Goal: Use online tool/utility: Utilize a website feature to perform a specific function

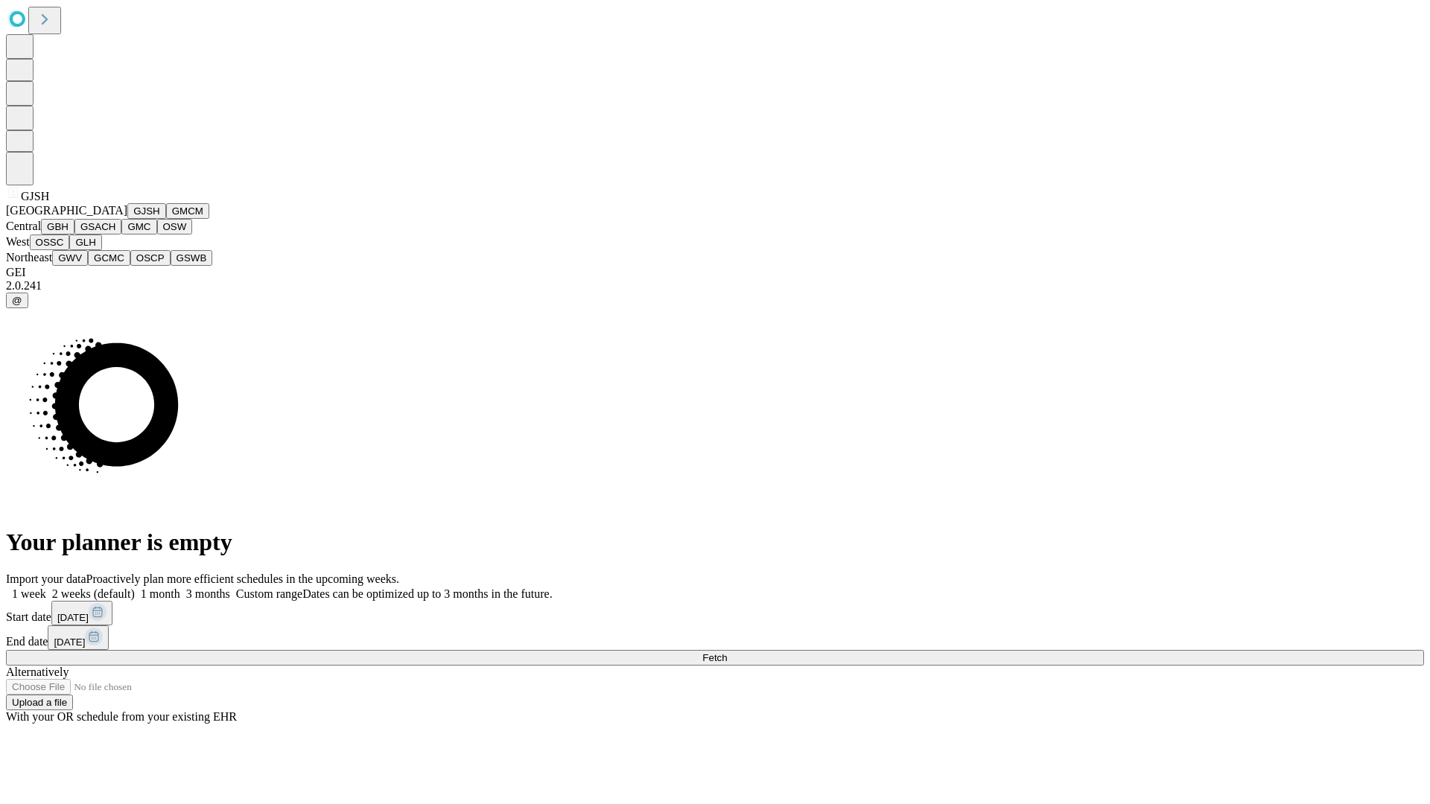
click at [127, 219] on button "GJSH" at bounding box center [146, 211] width 39 height 16
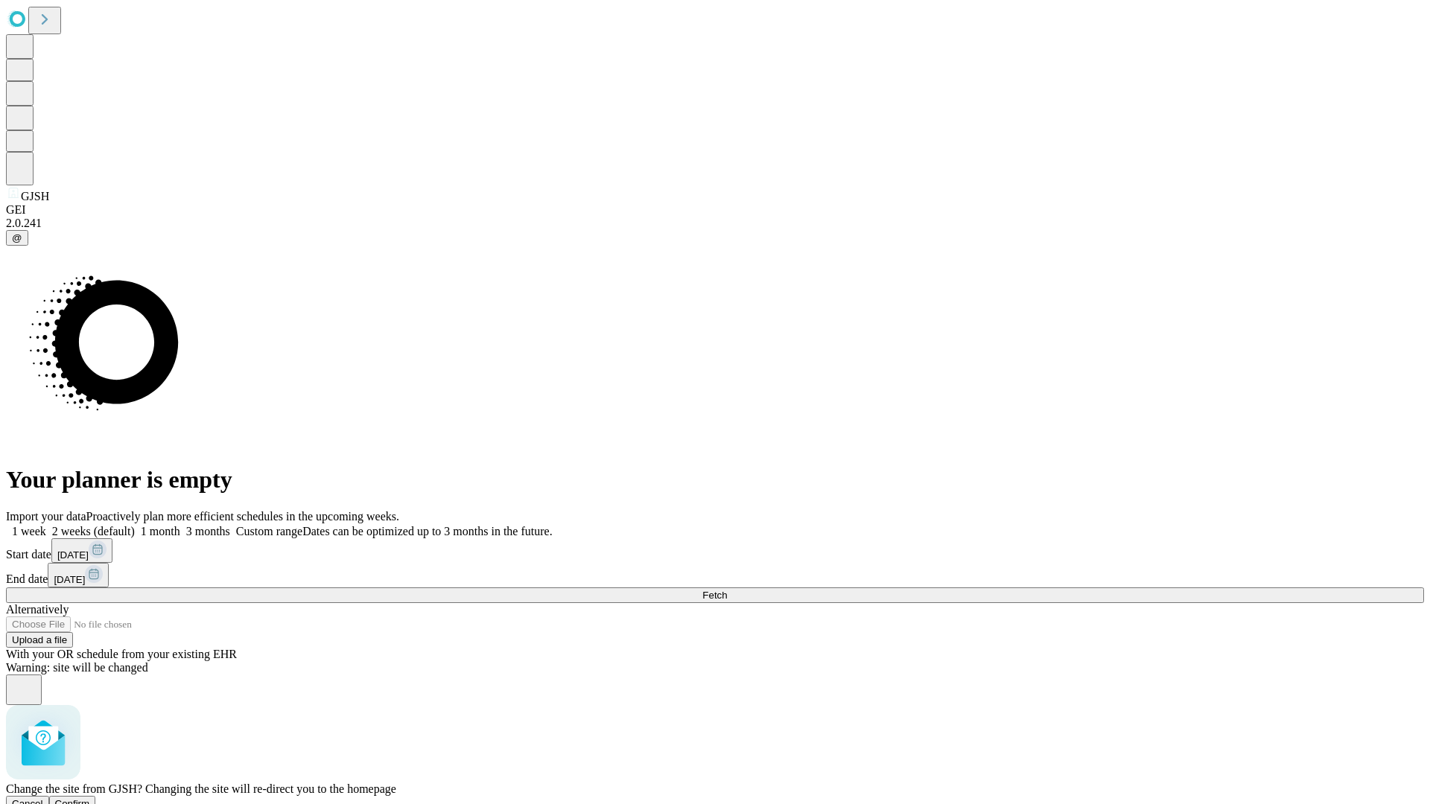
click at [90, 798] on span "Confirm" at bounding box center [72, 803] width 35 height 11
click at [135, 525] on label "2 weeks (default)" at bounding box center [90, 531] width 89 height 13
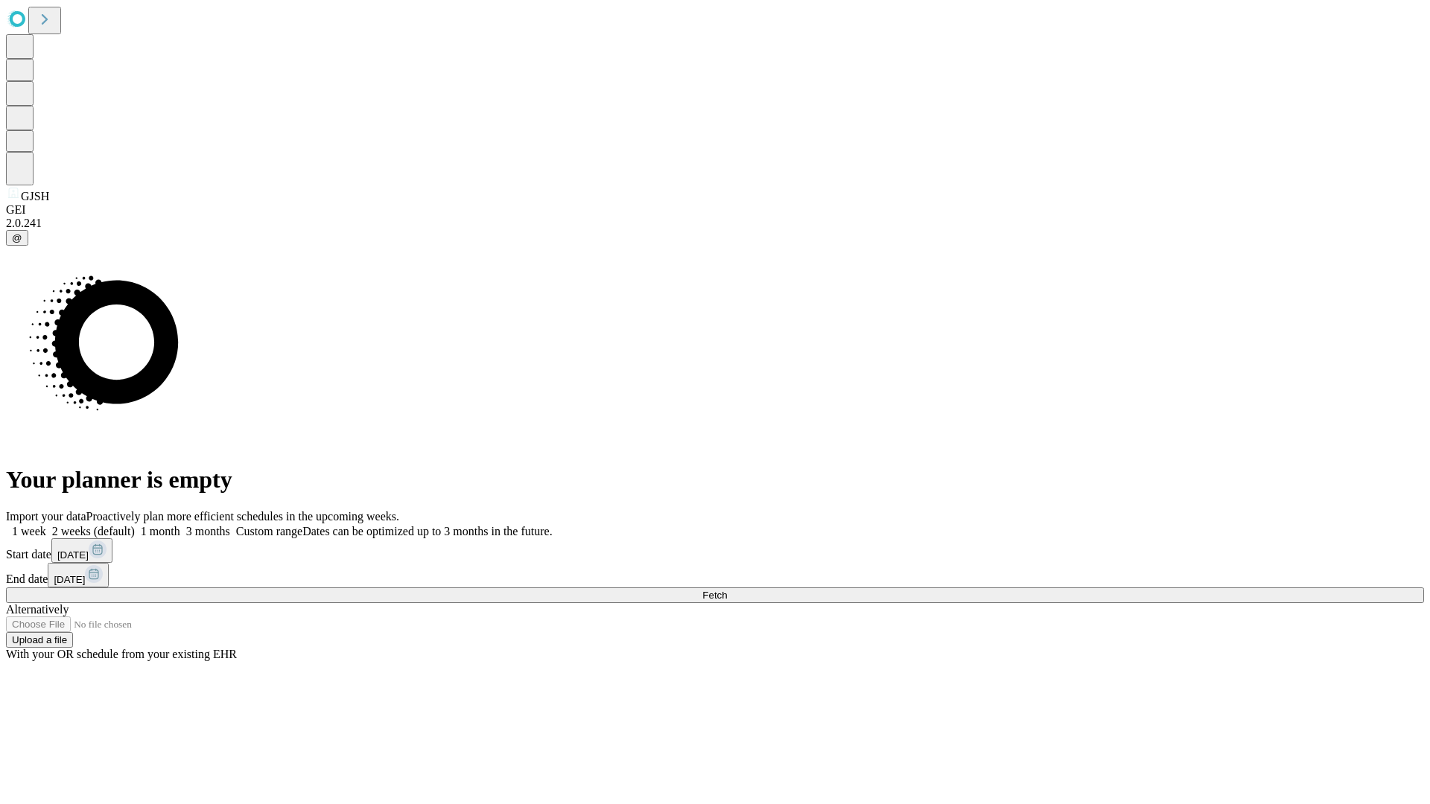
click at [727, 590] on span "Fetch" at bounding box center [714, 595] width 25 height 11
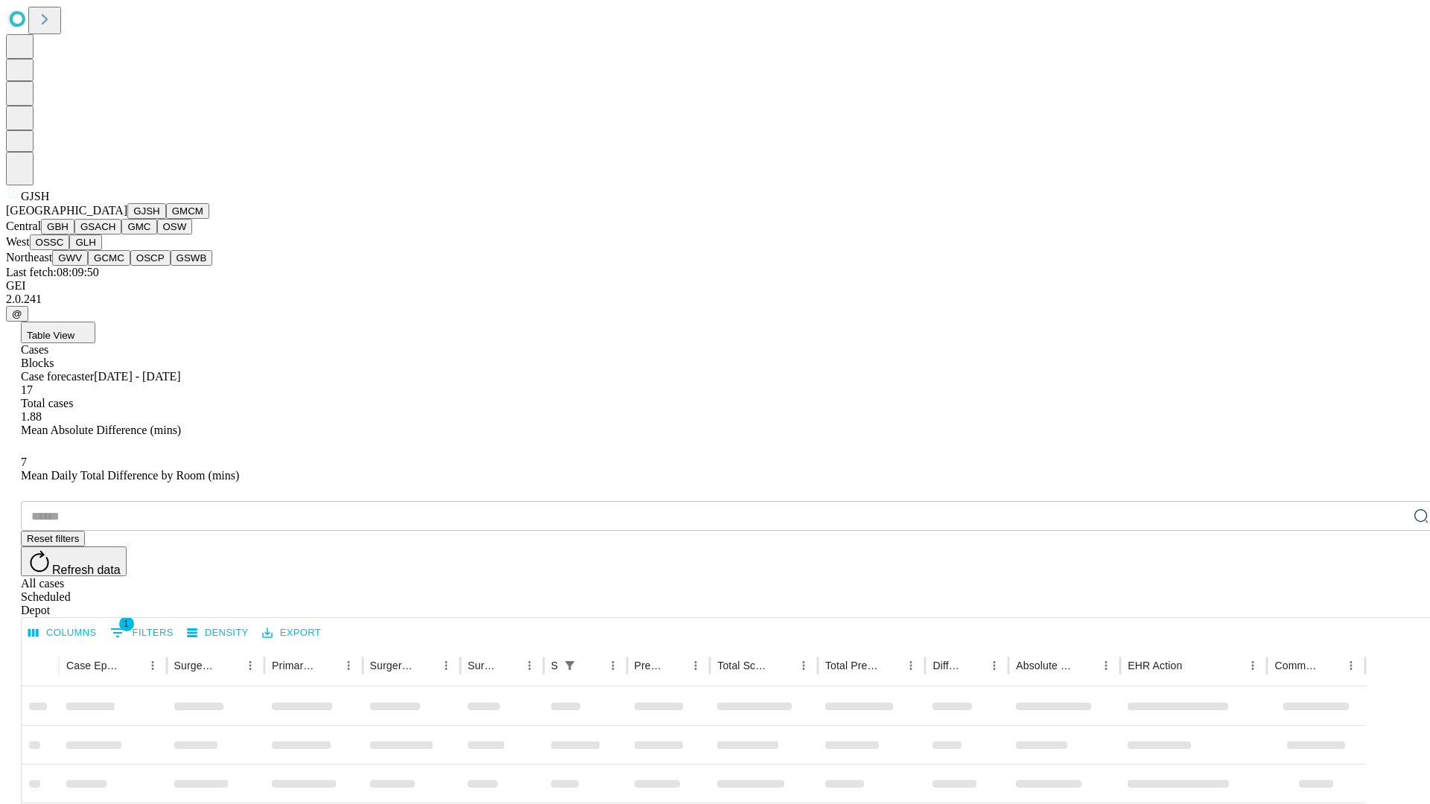
click at [166, 219] on button "GMCM" at bounding box center [187, 211] width 43 height 16
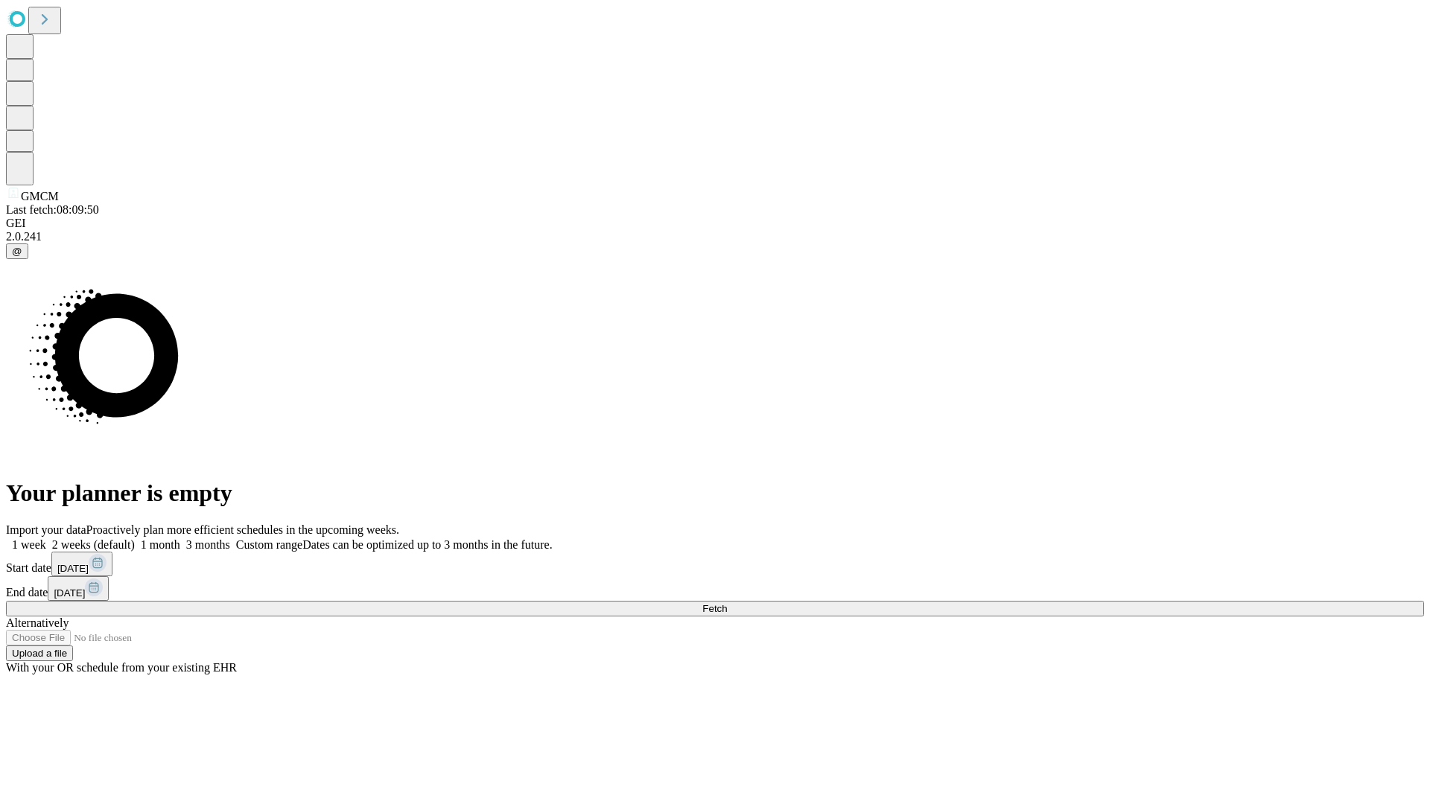
click at [135, 538] on label "2 weeks (default)" at bounding box center [90, 544] width 89 height 13
click at [727, 603] on span "Fetch" at bounding box center [714, 608] width 25 height 11
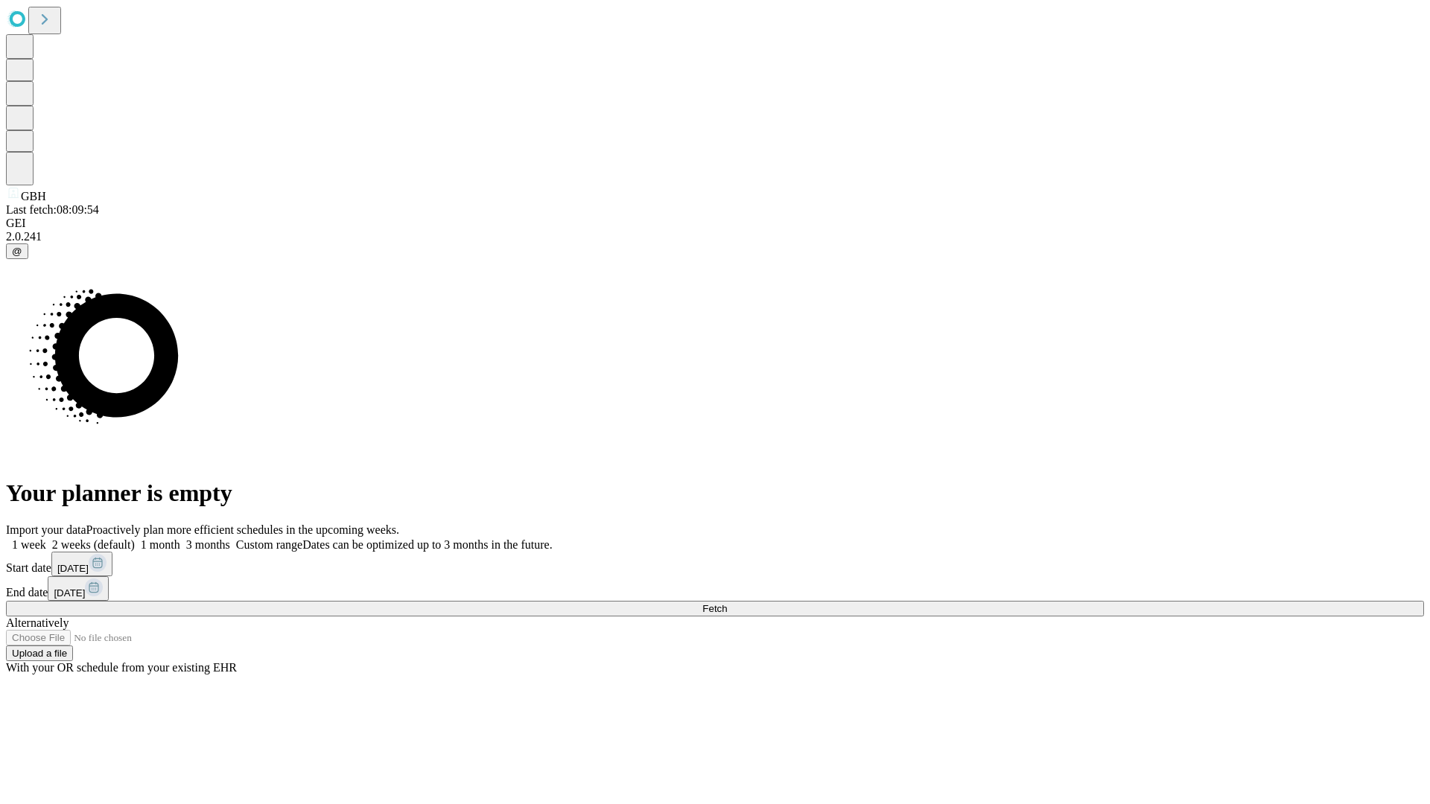
click at [135, 538] on label "2 weeks (default)" at bounding box center [90, 544] width 89 height 13
click at [727, 603] on span "Fetch" at bounding box center [714, 608] width 25 height 11
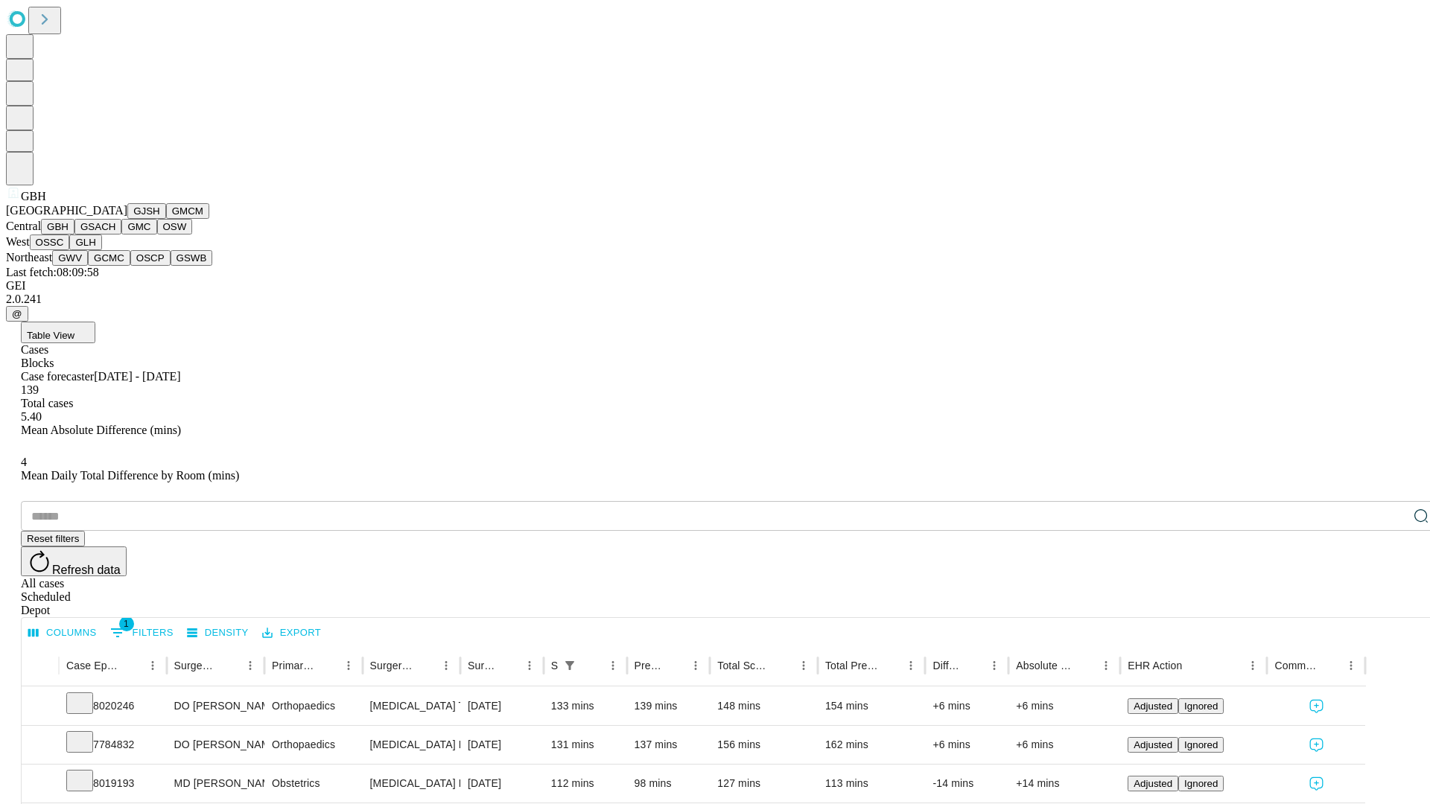
click at [115, 235] on button "GSACH" at bounding box center [97, 227] width 47 height 16
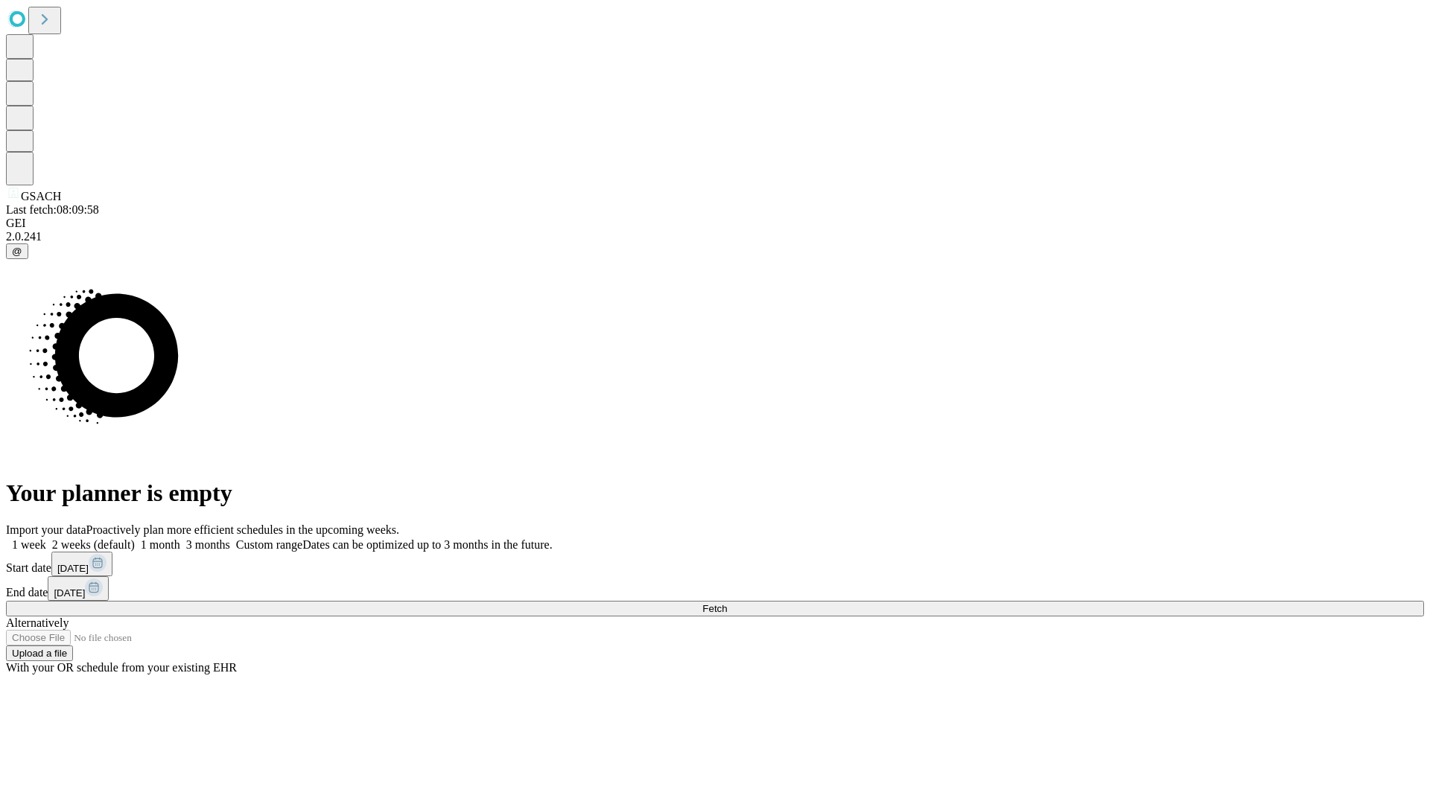
click at [135, 538] on label "2 weeks (default)" at bounding box center [90, 544] width 89 height 13
click at [727, 603] on span "Fetch" at bounding box center [714, 608] width 25 height 11
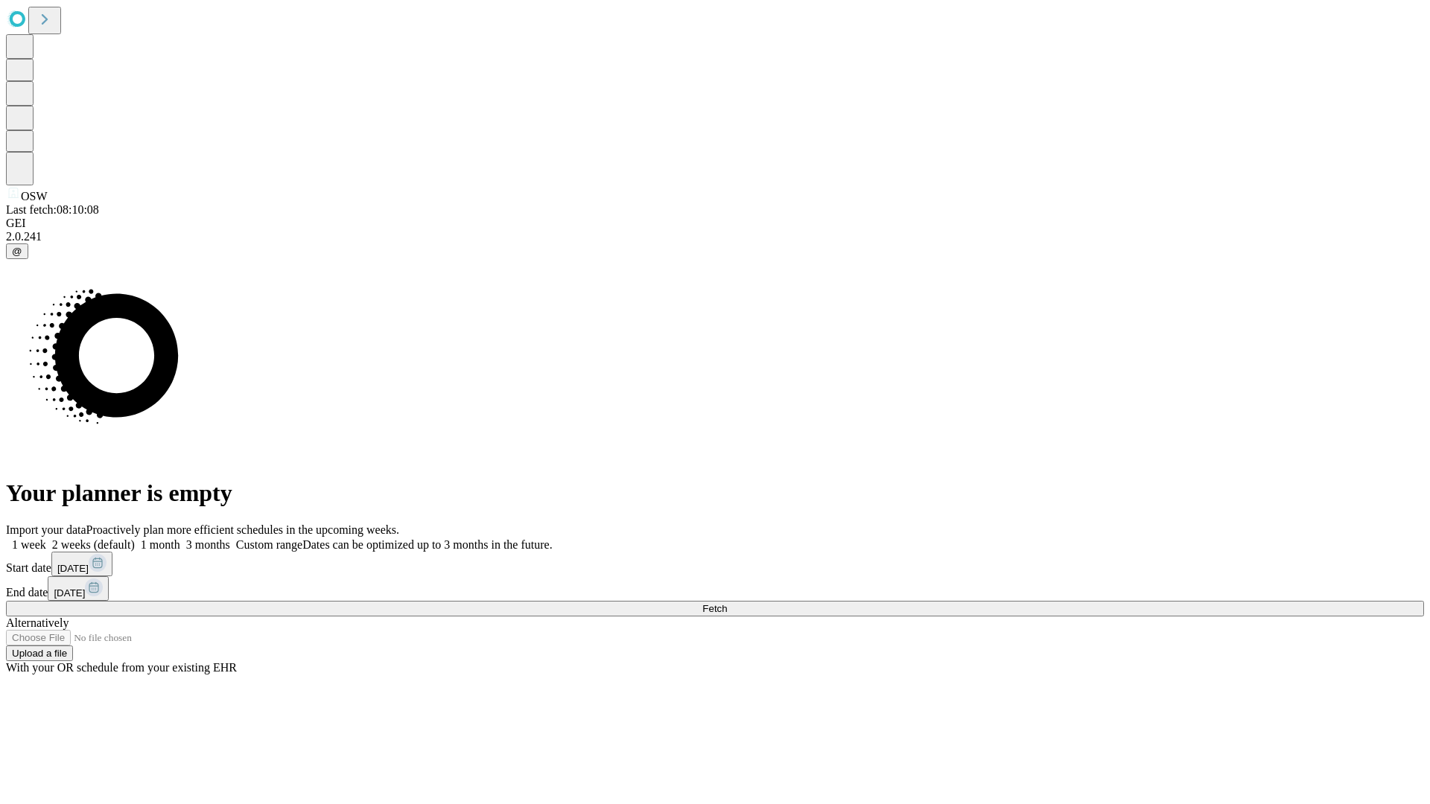
click at [135, 538] on label "2 weeks (default)" at bounding box center [90, 544] width 89 height 13
click at [727, 603] on span "Fetch" at bounding box center [714, 608] width 25 height 11
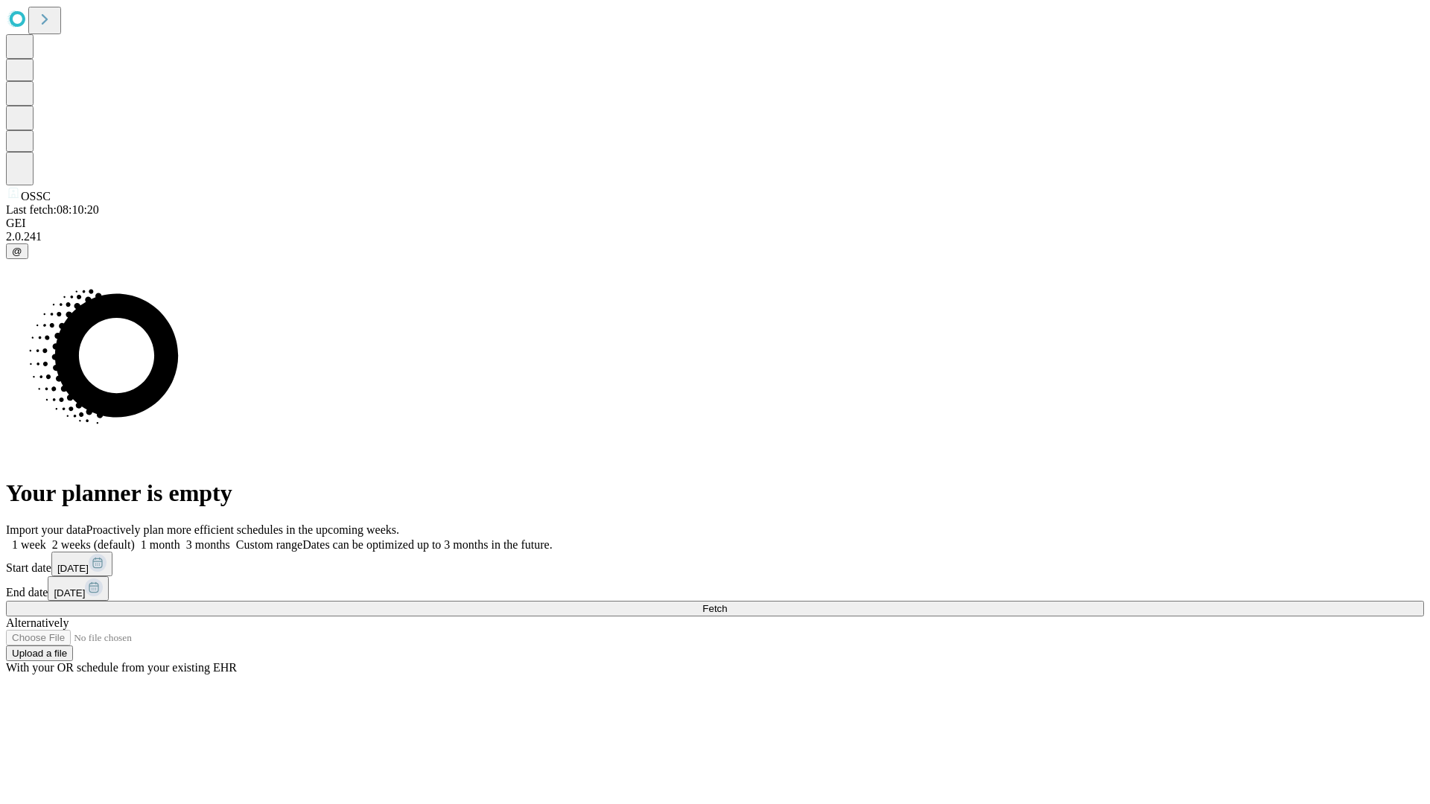
click at [135, 538] on label "2 weeks (default)" at bounding box center [90, 544] width 89 height 13
click at [727, 603] on span "Fetch" at bounding box center [714, 608] width 25 height 11
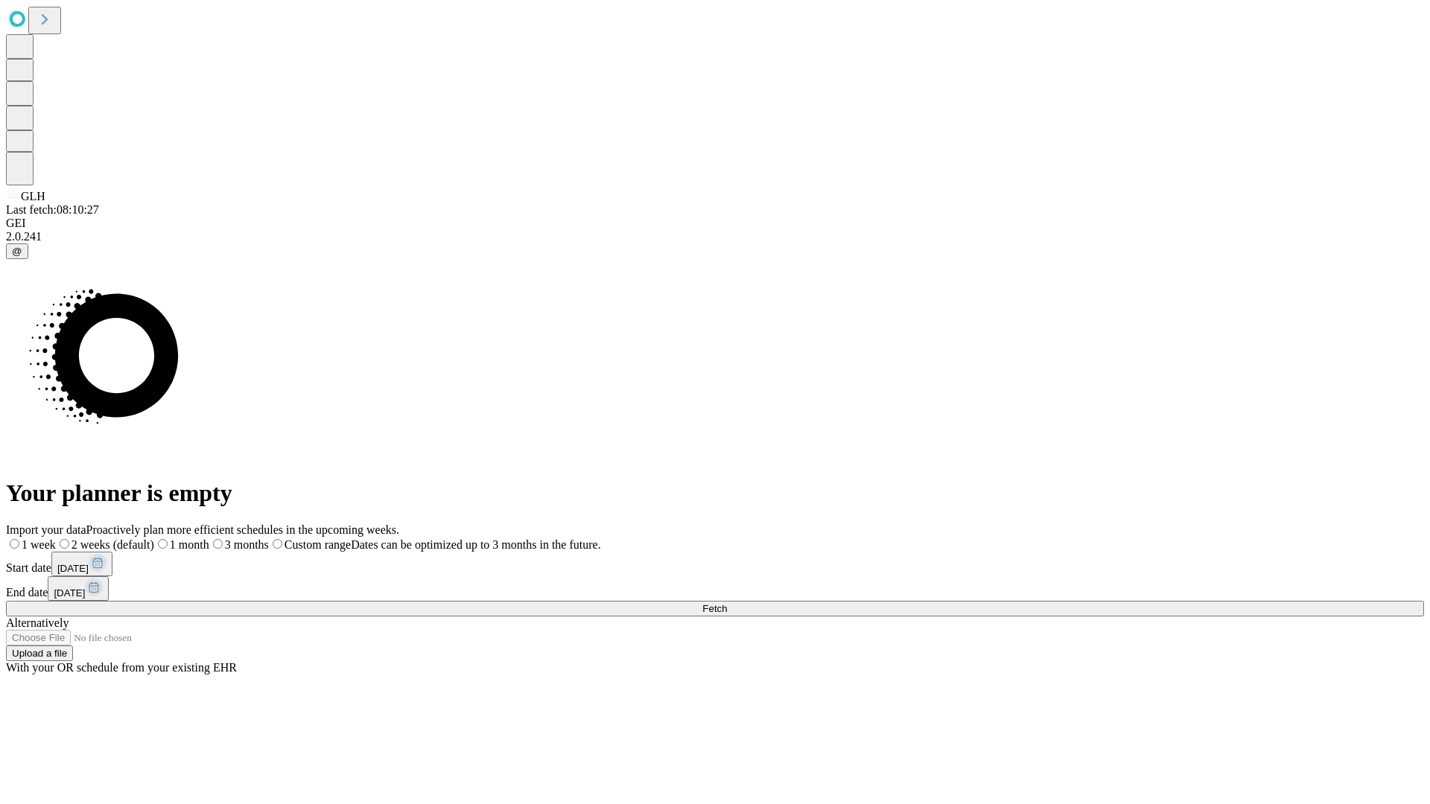
click at [727, 603] on span "Fetch" at bounding box center [714, 608] width 25 height 11
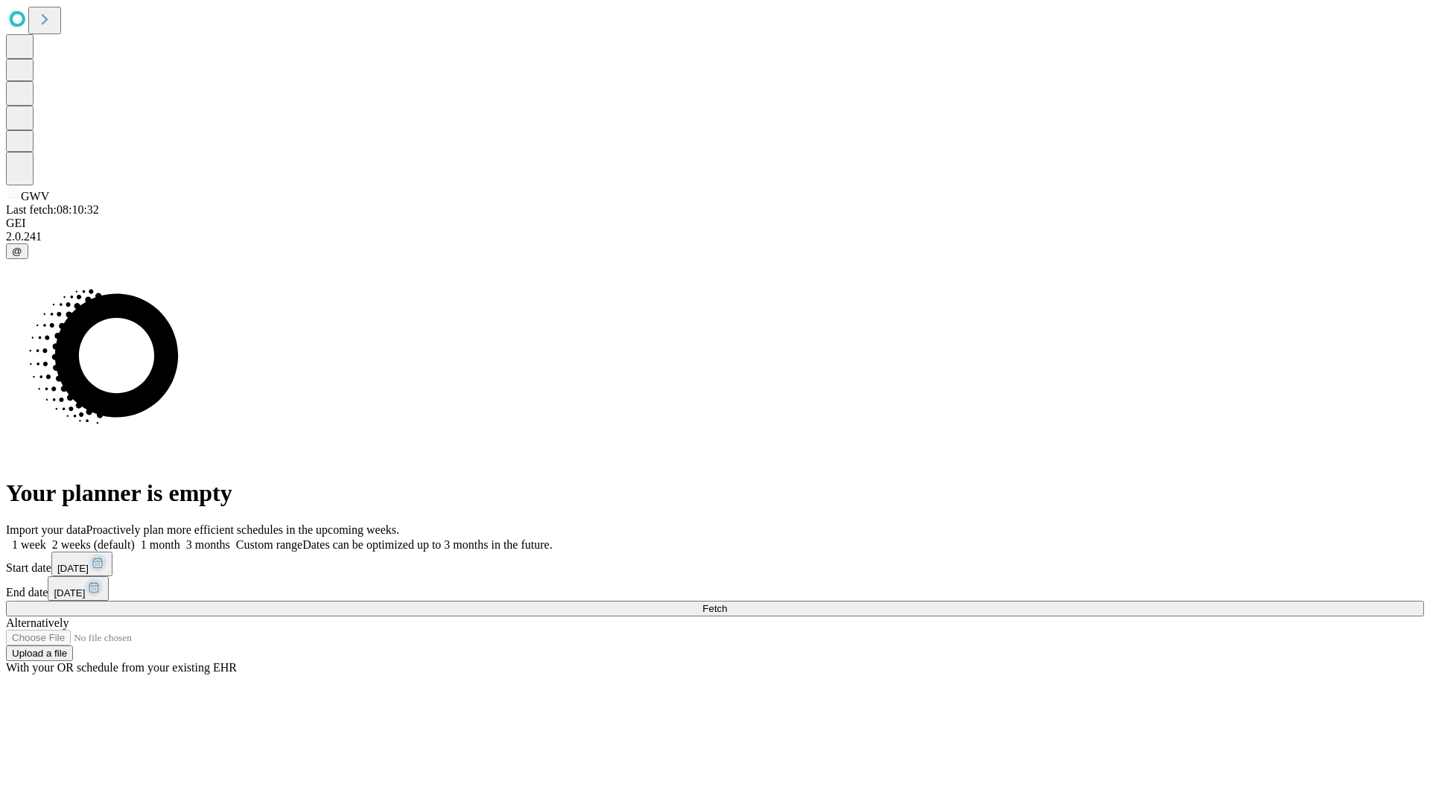
click at [135, 538] on label "2 weeks (default)" at bounding box center [90, 544] width 89 height 13
click at [727, 603] on span "Fetch" at bounding box center [714, 608] width 25 height 11
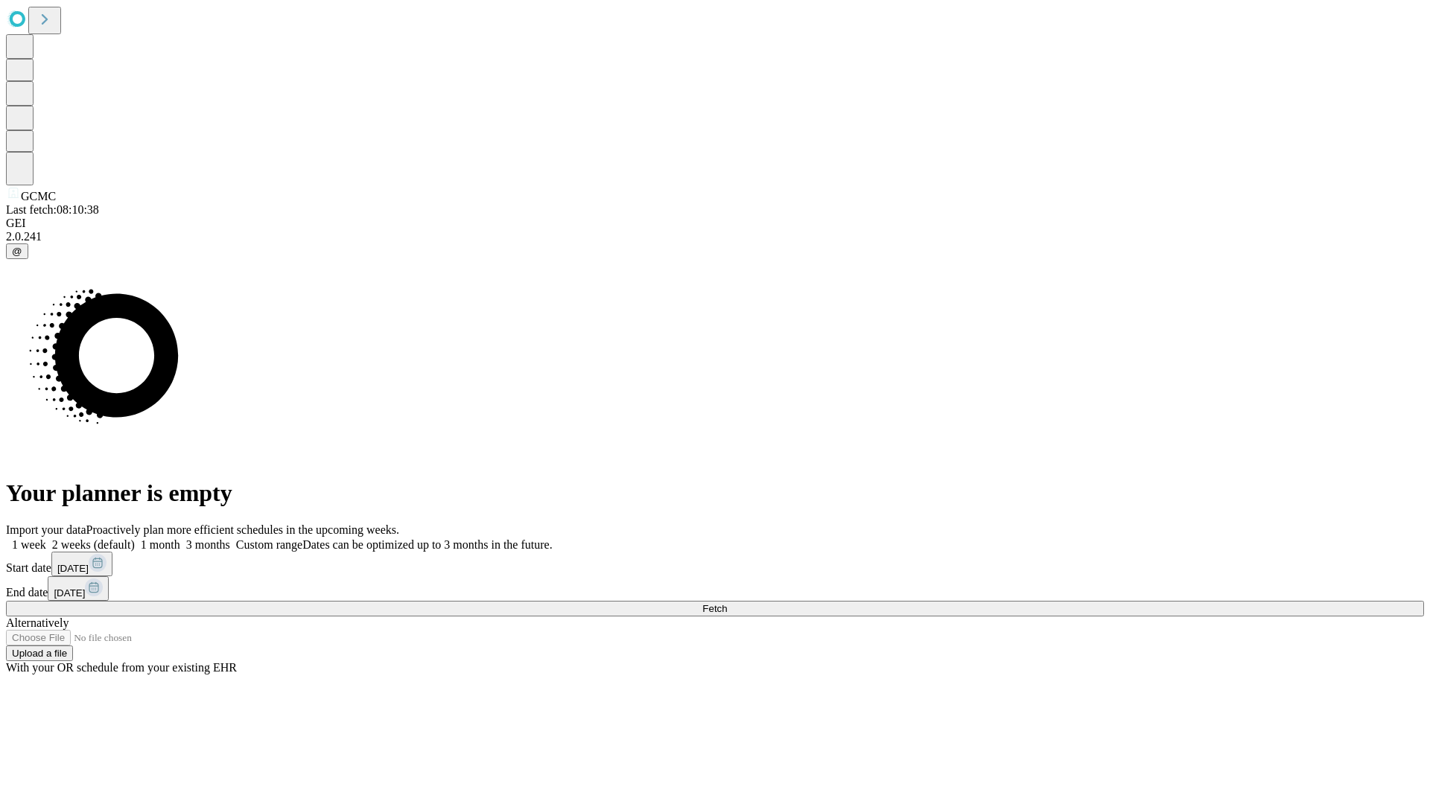
click at [135, 538] on label "2 weeks (default)" at bounding box center [90, 544] width 89 height 13
click at [727, 603] on span "Fetch" at bounding box center [714, 608] width 25 height 11
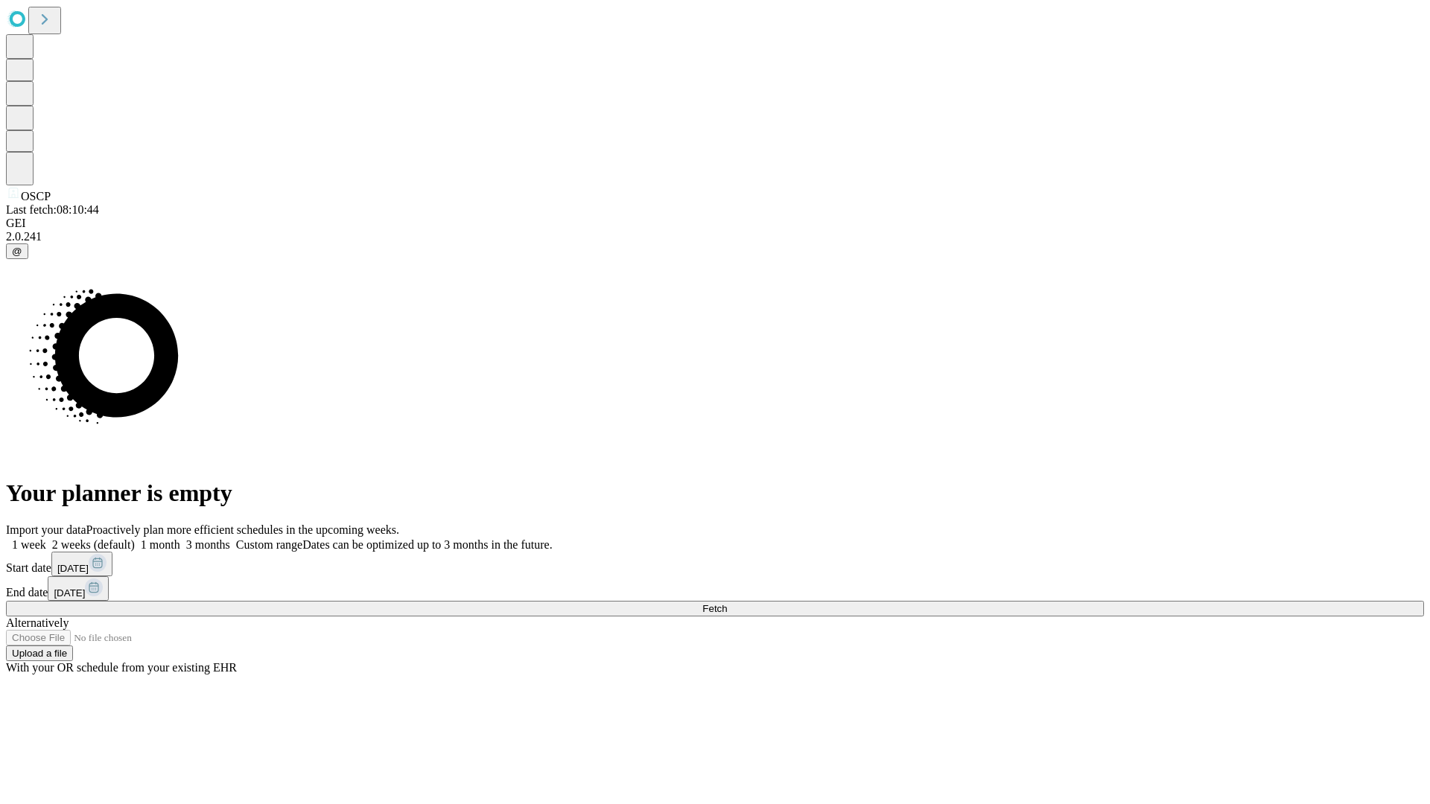
click at [135, 538] on label "2 weeks (default)" at bounding box center [90, 544] width 89 height 13
click at [727, 603] on span "Fetch" at bounding box center [714, 608] width 25 height 11
